Goal: Task Accomplishment & Management: Use online tool/utility

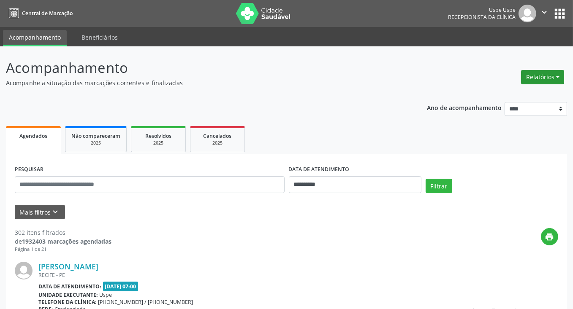
click at [548, 81] on button "Relatórios" at bounding box center [542, 77] width 43 height 14
click at [507, 94] on link "Agendamentos" at bounding box center [518, 95] width 91 height 12
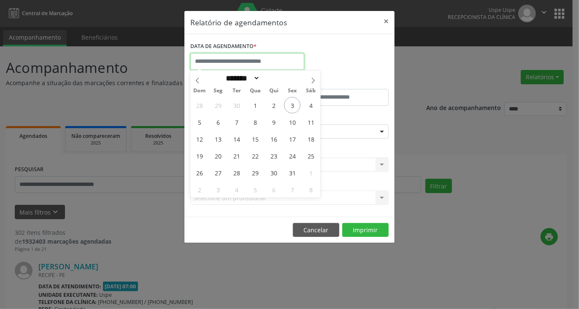
click at [268, 61] on input "text" at bounding box center [247, 61] width 114 height 17
click at [252, 120] on span "8" at bounding box center [255, 122] width 16 height 16
type input "**********"
click at [252, 120] on span "8" at bounding box center [255, 122] width 16 height 16
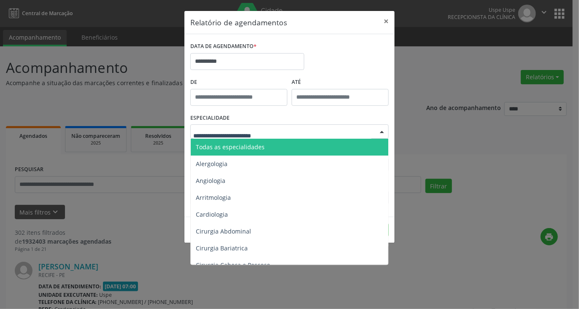
click at [275, 130] on div at bounding box center [289, 131] width 198 height 14
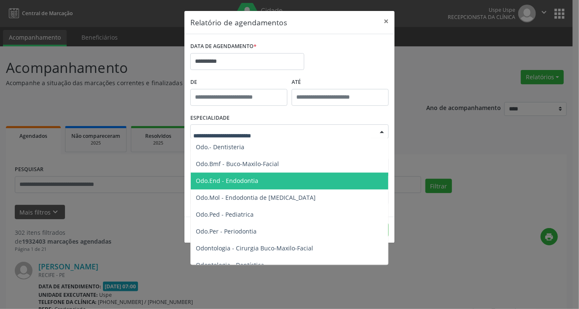
scroll to position [844, 0]
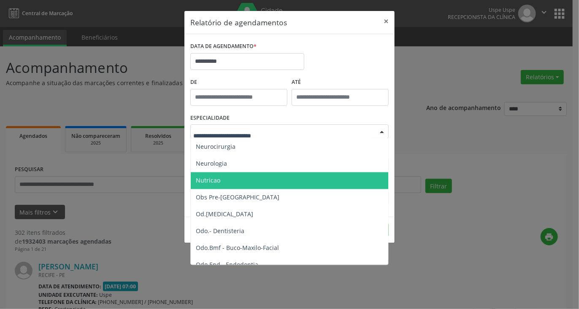
click at [249, 181] on span "Nutricao" at bounding box center [290, 181] width 199 height 17
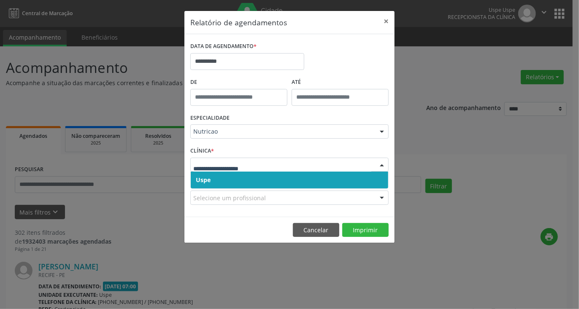
click at [221, 178] on span "Uspe" at bounding box center [289, 180] width 197 height 17
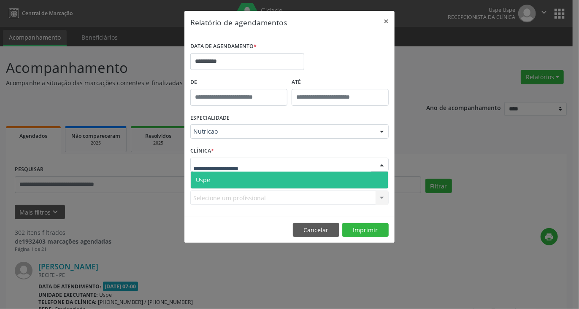
click at [243, 176] on span "Uspe" at bounding box center [289, 180] width 197 height 17
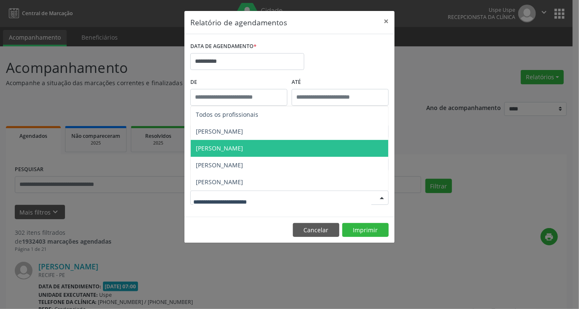
click at [234, 154] on span "[PERSON_NAME]" at bounding box center [289, 148] width 197 height 17
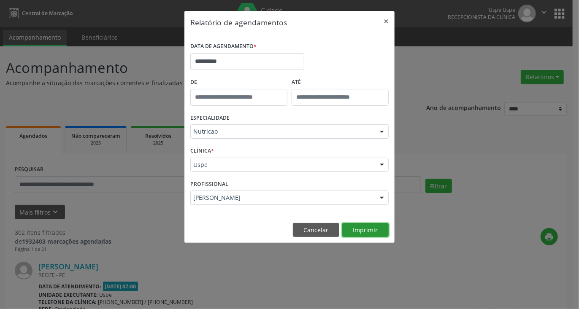
click at [358, 227] on button "Imprimir" at bounding box center [365, 230] width 46 height 14
